Goal: Task Accomplishment & Management: Manage account settings

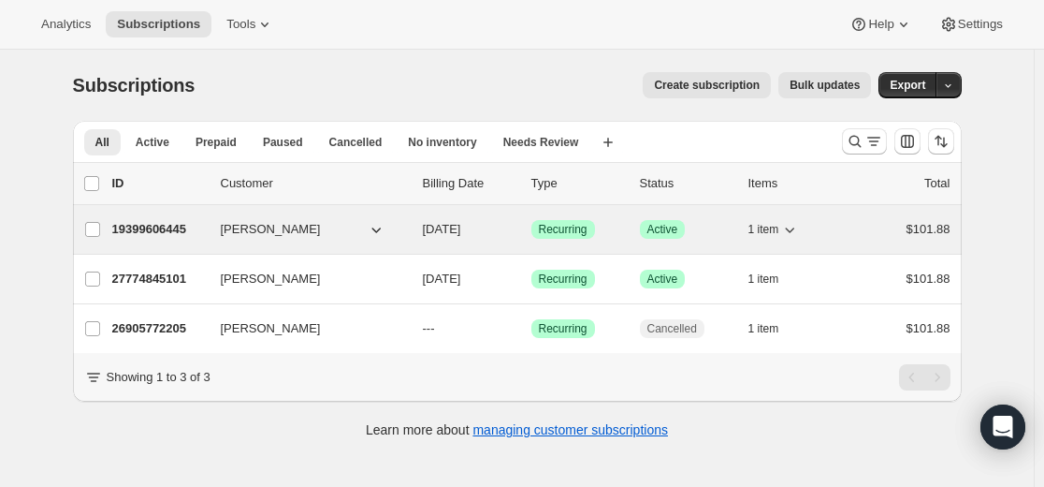
click at [173, 226] on p "19399606445" at bounding box center [159, 229] width 94 height 19
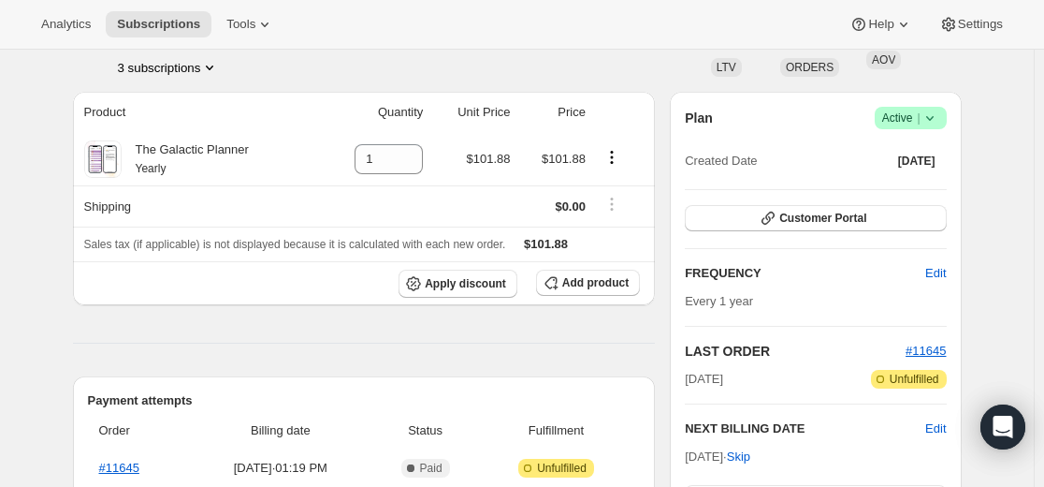
scroll to position [94, 0]
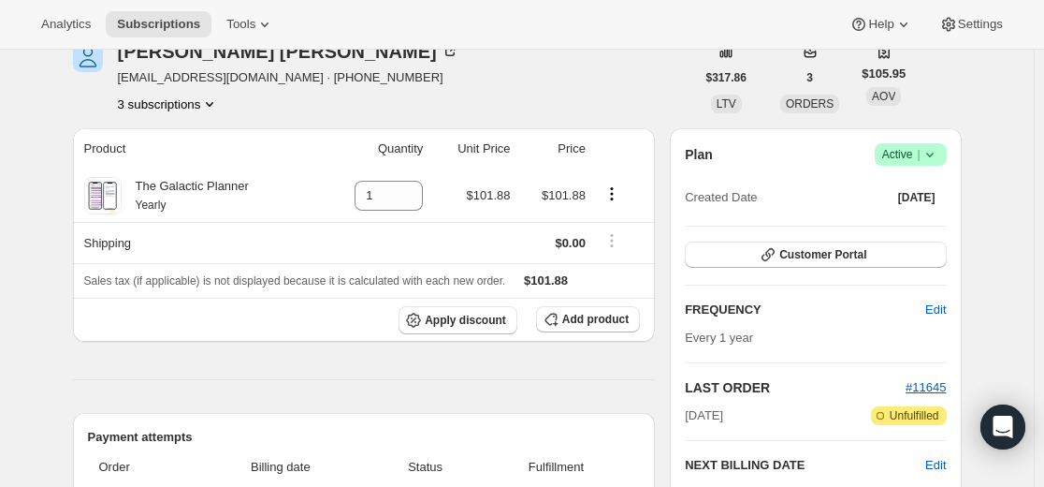
click at [939, 152] on icon at bounding box center [930, 154] width 19 height 19
click at [902, 226] on span "Cancel subscription" at bounding box center [908, 223] width 106 height 14
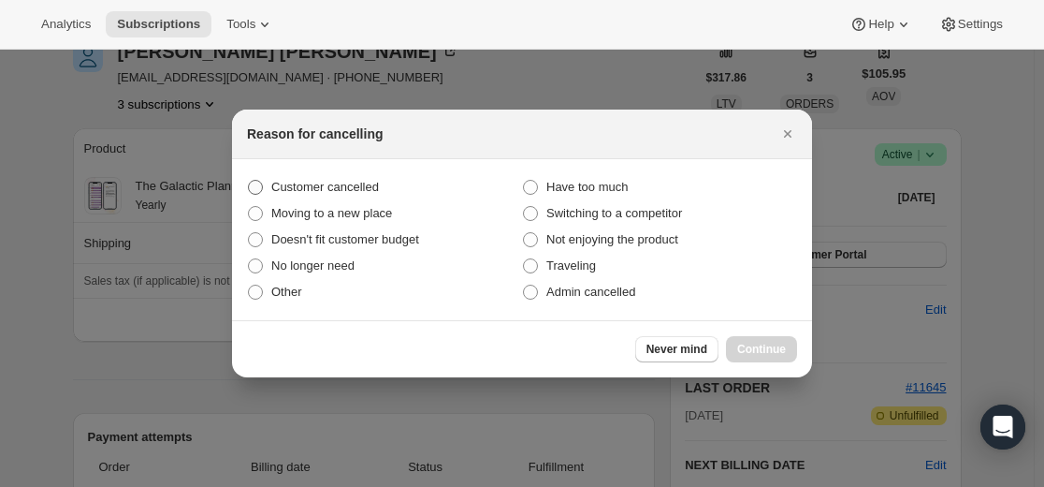
click at [352, 188] on span "Customer cancelled" at bounding box center [325, 187] width 108 height 14
click at [249, 181] on input "Customer cancelled" at bounding box center [248, 180] width 1 height 1
radio input "true"
click at [754, 344] on span "Continue" at bounding box center [761, 349] width 49 height 15
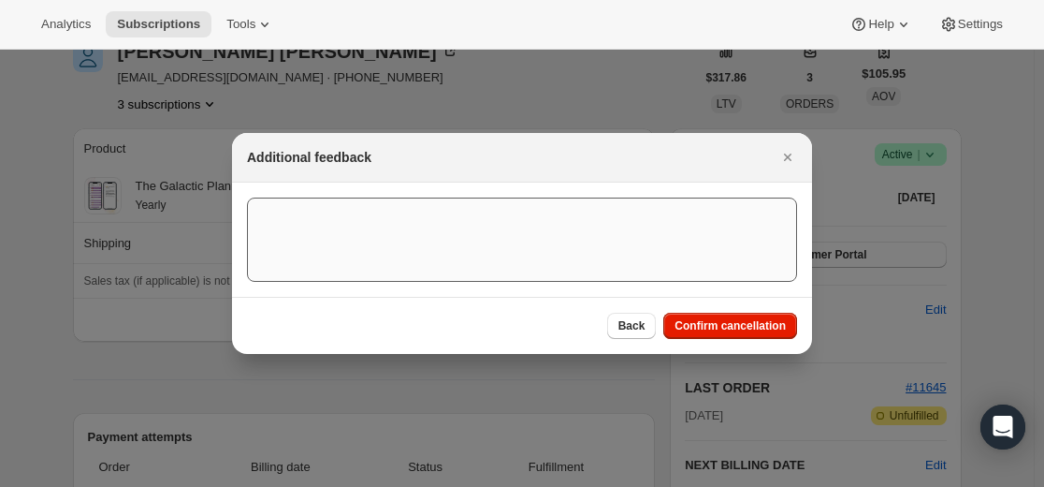
drag, startPoint x: 702, startPoint y: 324, endPoint x: 669, endPoint y: 332, distance: 33.8
click at [703, 325] on span "Confirm cancellation" at bounding box center [730, 325] width 111 height 15
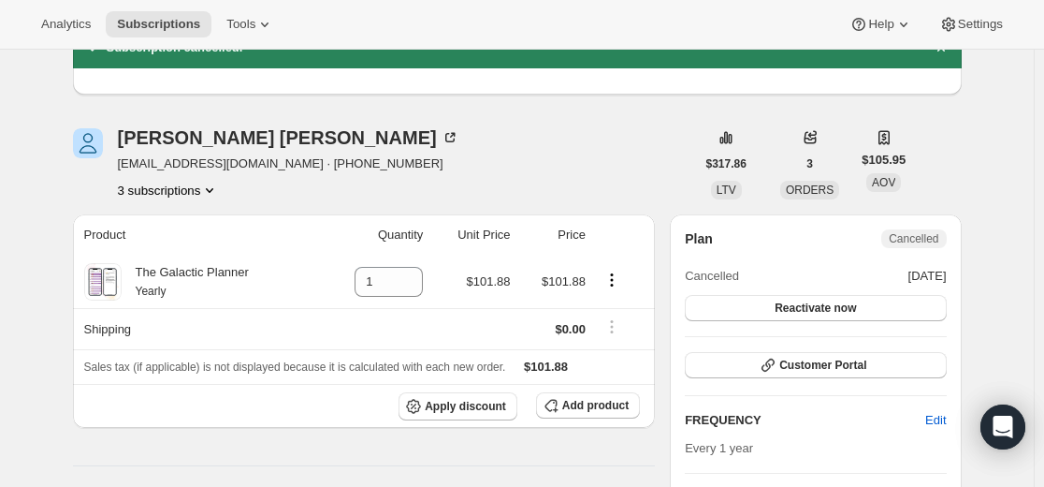
scroll to position [0, 0]
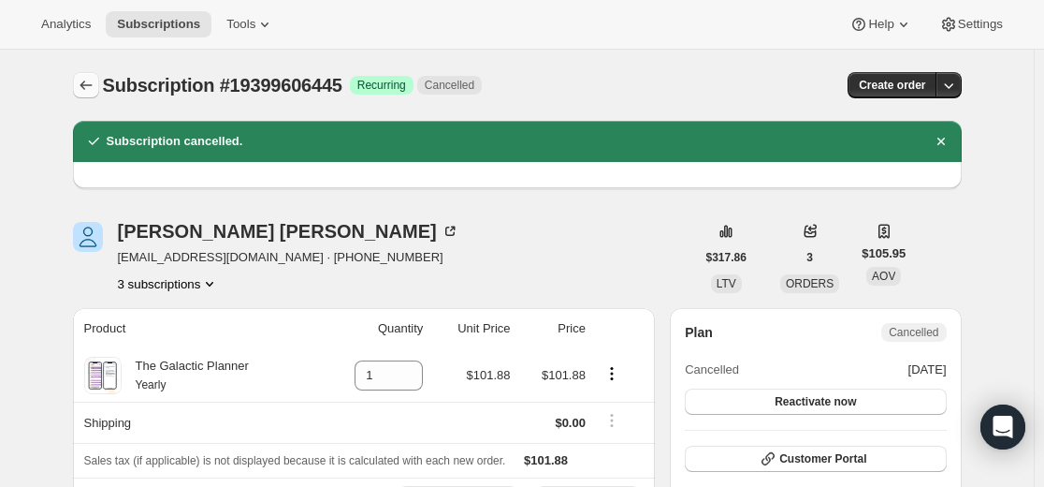
click at [88, 80] on icon "Subscriptions" at bounding box center [86, 85] width 19 height 19
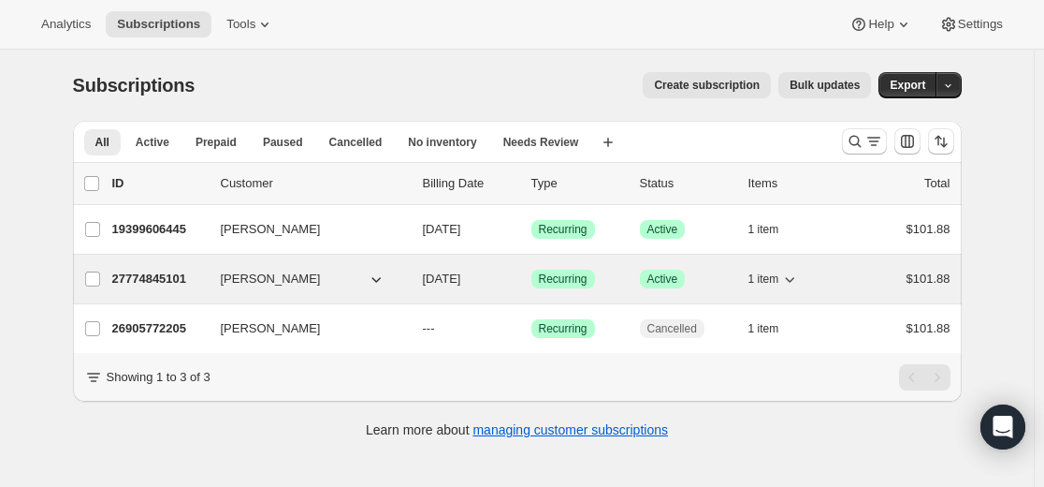
click at [156, 276] on p "27774845101" at bounding box center [159, 278] width 94 height 19
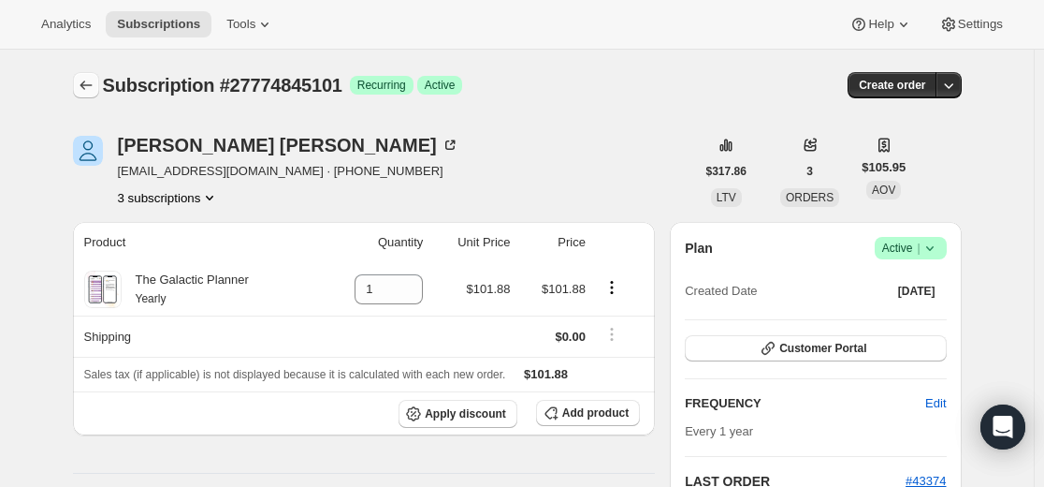
click at [86, 86] on icon "Subscriptions" at bounding box center [86, 84] width 12 height 9
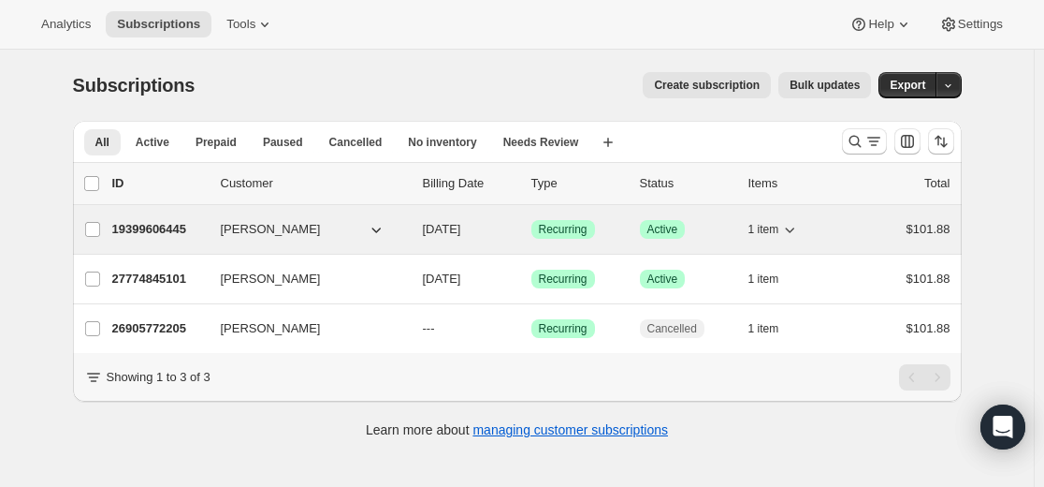
click at [169, 226] on p "19399606445" at bounding box center [159, 229] width 94 height 19
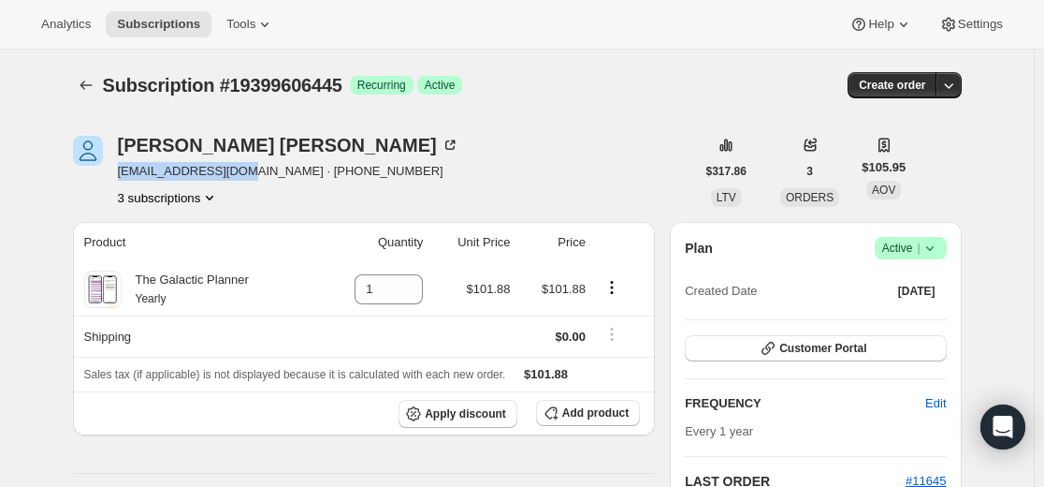
drag, startPoint x: 257, startPoint y: 172, endPoint x: 118, endPoint y: 171, distance: 139.4
click at [118, 171] on div "[PERSON_NAME] [EMAIL_ADDRESS][DOMAIN_NAME] · [PHONE_NUMBER] 3 subscriptions" at bounding box center [384, 171] width 622 height 71
copy span "[EMAIL_ADDRESS][DOMAIN_NAME]"
